Goal: Find specific page/section: Find specific page/section

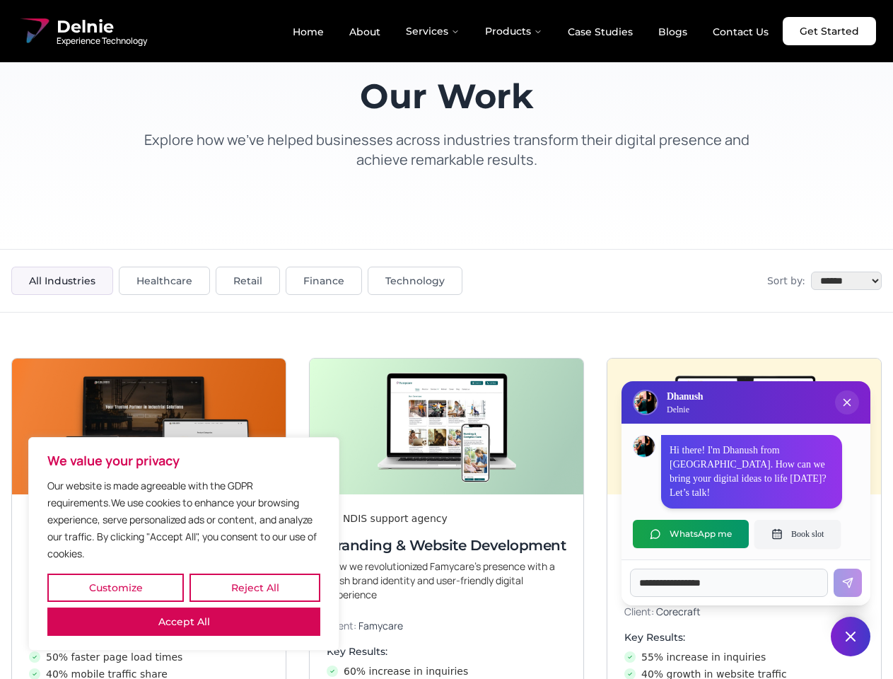
click at [115, 588] on button "Customize" at bounding box center [115, 588] width 137 height 28
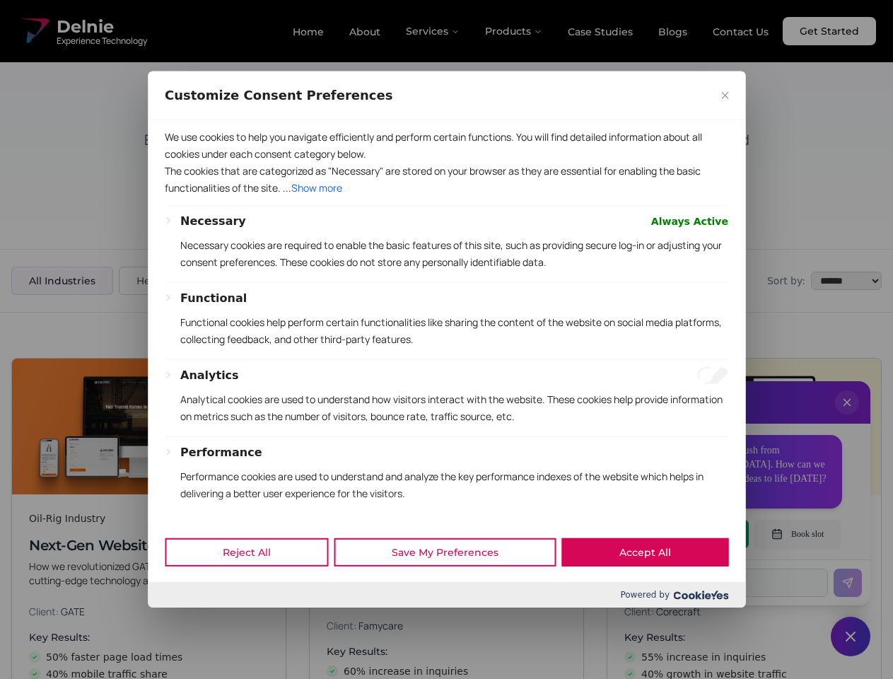
click at [184, 513] on div "Performance Performance cookies are used to understand and analyze the key perf…" at bounding box center [454, 478] width 548 height 69
click at [446, 339] on p "Functional cookies help perform certain functionalities like sharing the conten…" at bounding box center [454, 331] width 548 height 34
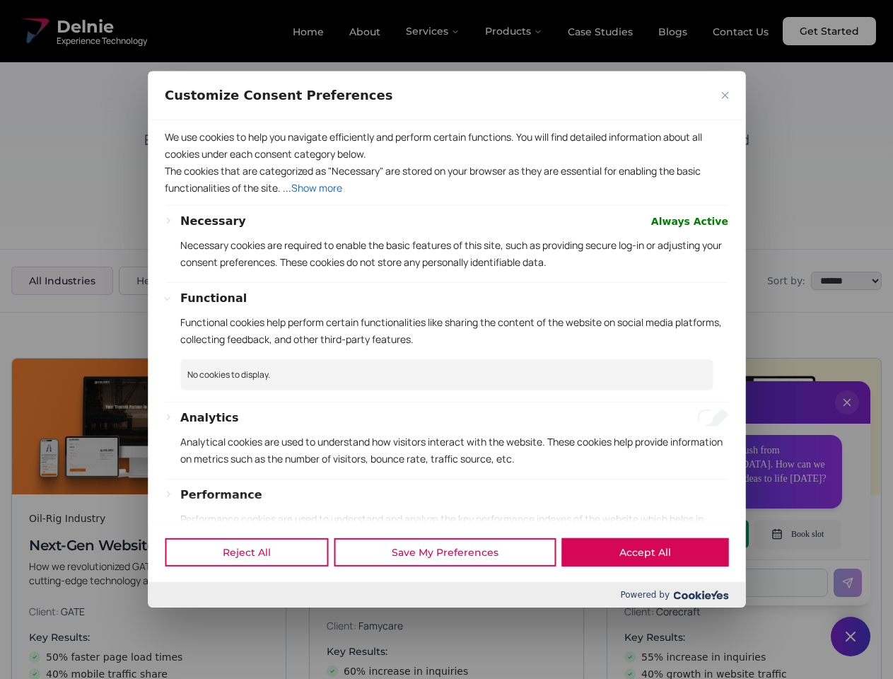
click at [847, 417] on div at bounding box center [446, 339] width 893 height 679
click at [691, 534] on div "Reject All Save My Preferences Accept All" at bounding box center [447, 552] width 598 height 60
click at [798, 534] on div at bounding box center [446, 339] width 893 height 679
click at [851, 637] on div at bounding box center [446, 339] width 893 height 679
click at [434, 31] on div at bounding box center [446, 339] width 893 height 679
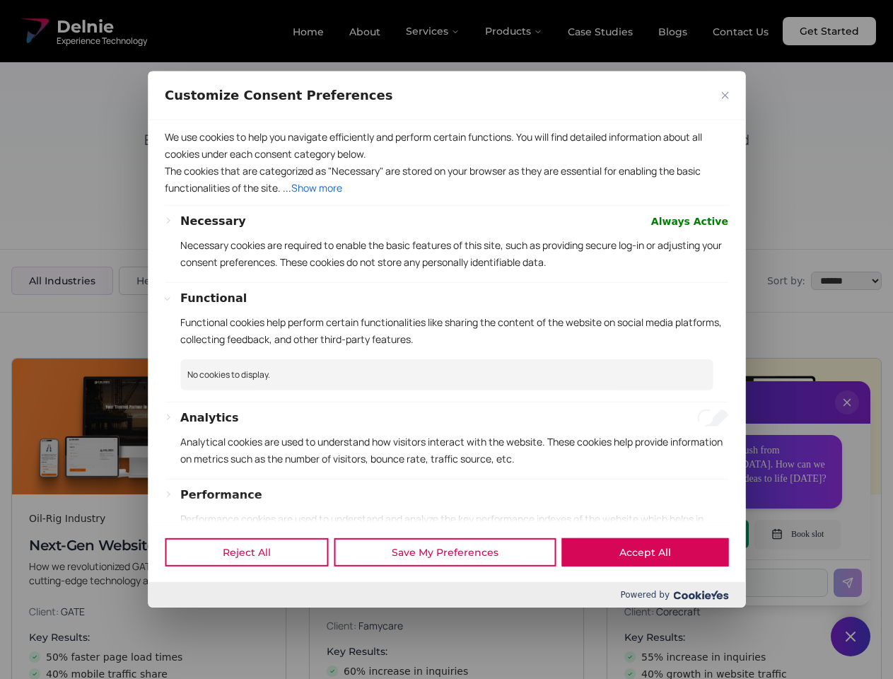
click at [514, 31] on div at bounding box center [446, 339] width 893 height 679
